Goal: Transaction & Acquisition: Download file/media

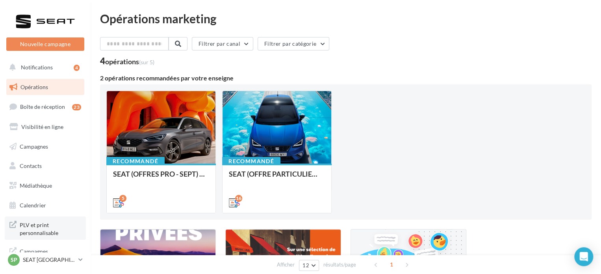
click at [46, 231] on span "PLV et print personnalisable" at bounding box center [50, 227] width 61 height 17
click at [51, 185] on span "Médiathèque" at bounding box center [36, 185] width 32 height 7
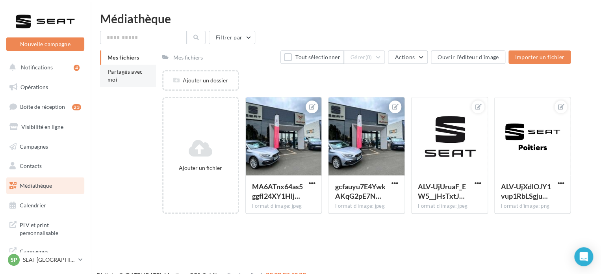
click at [124, 74] on span "Partagés avec moi" at bounding box center [125, 75] width 35 height 15
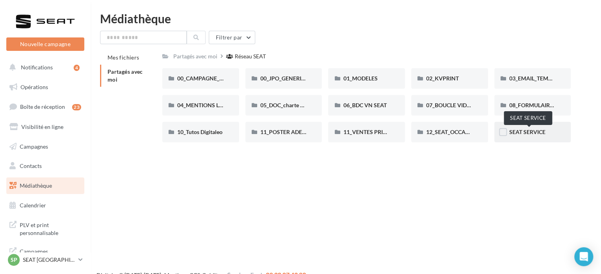
click at [540, 134] on span "SEAT SERVICE" at bounding box center [527, 131] width 36 height 7
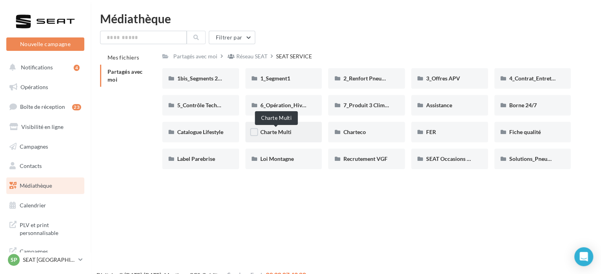
click at [285, 130] on span "Charte Multi" at bounding box center [275, 131] width 31 height 7
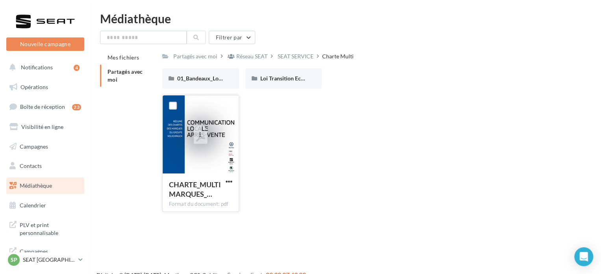
click at [189, 150] on div at bounding box center [201, 134] width 76 height 79
click at [199, 141] on icon at bounding box center [201, 135] width 14 height 18
click at [217, 80] on span "01_Bandeaux_Logos_Service" at bounding box center [212, 78] width 70 height 7
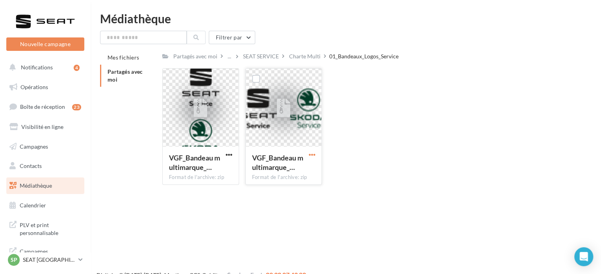
click at [312, 156] on span "button" at bounding box center [311, 154] width 7 height 7
click at [302, 173] on button "Télécharger" at bounding box center [277, 170] width 79 height 20
click at [231, 154] on span "button" at bounding box center [229, 154] width 7 height 7
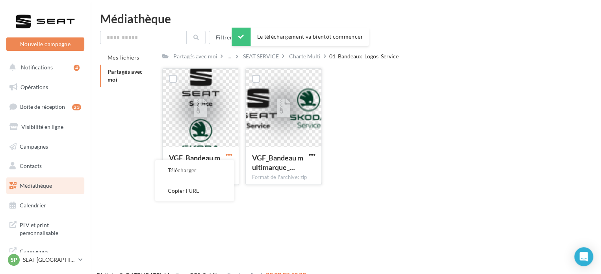
click at [217, 171] on button "Télécharger" at bounding box center [194, 170] width 79 height 20
